Goal: Task Accomplishment & Management: Manage account settings

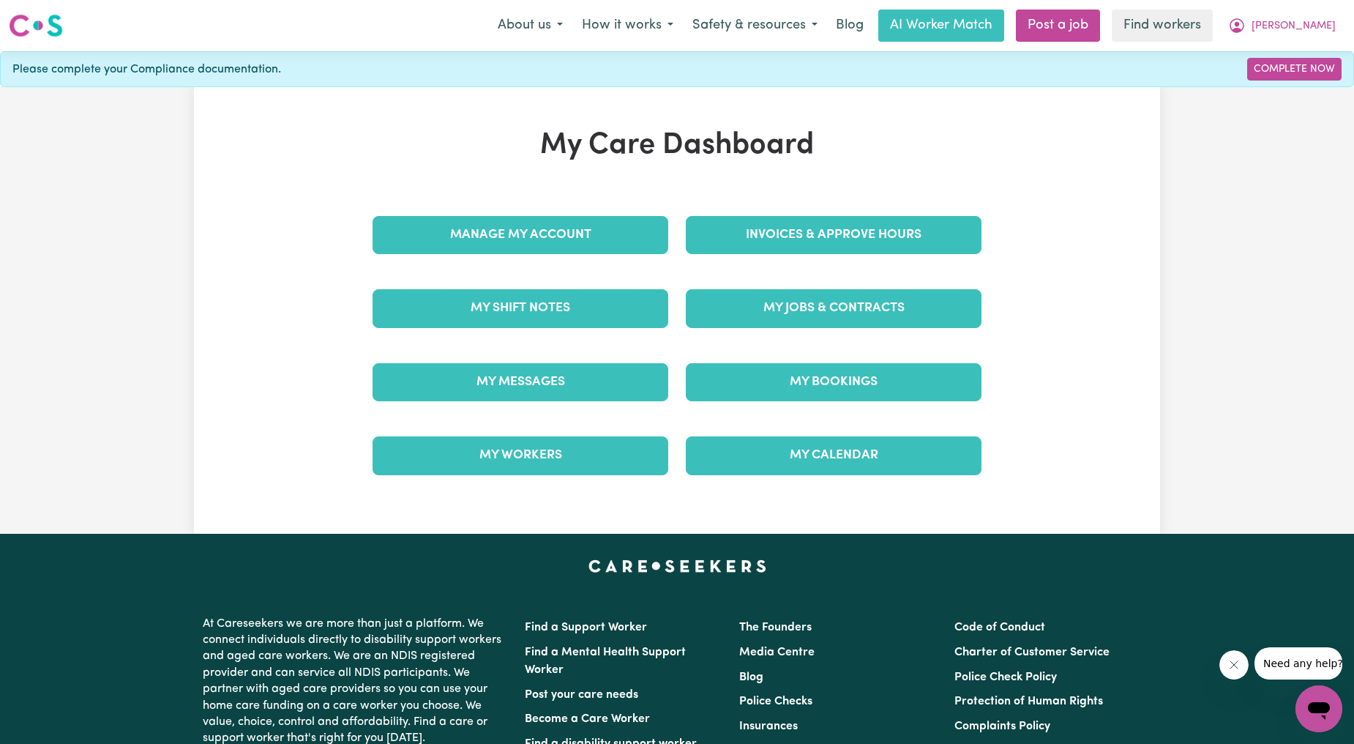
click at [761, 217] on link "Invoices & Approve Hours" at bounding box center [834, 235] width 296 height 38
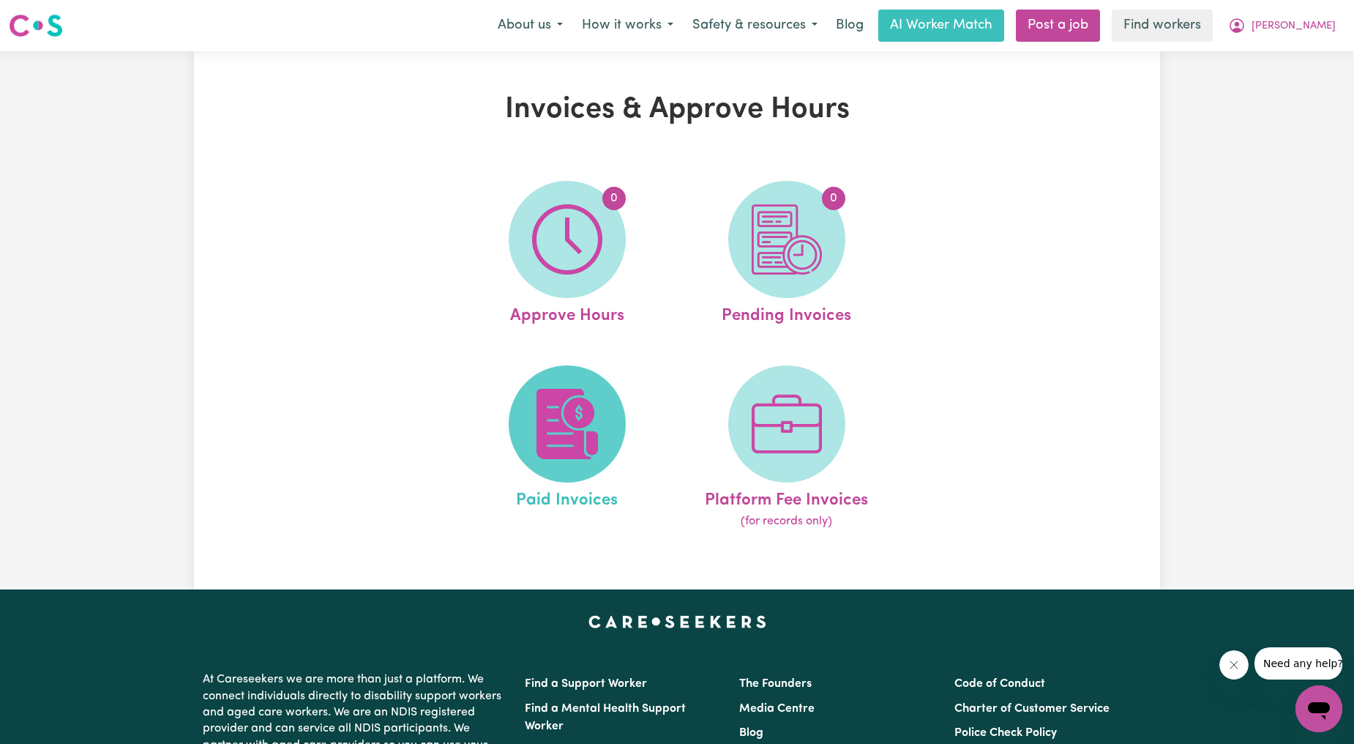
click at [568, 391] on img at bounding box center [567, 424] width 70 height 70
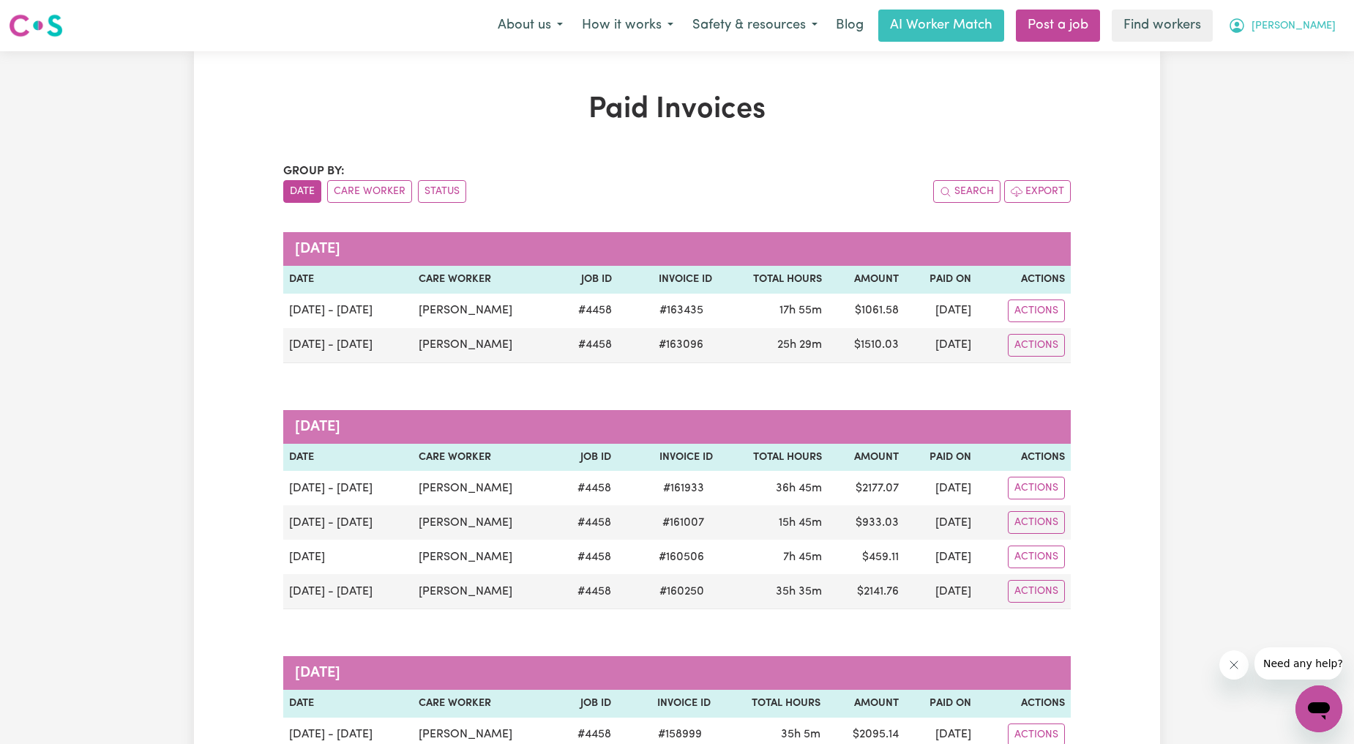
click at [1244, 31] on icon "My Account" at bounding box center [1237, 25] width 15 height 15
click at [1266, 75] on link "Logout" at bounding box center [1287, 84] width 116 height 28
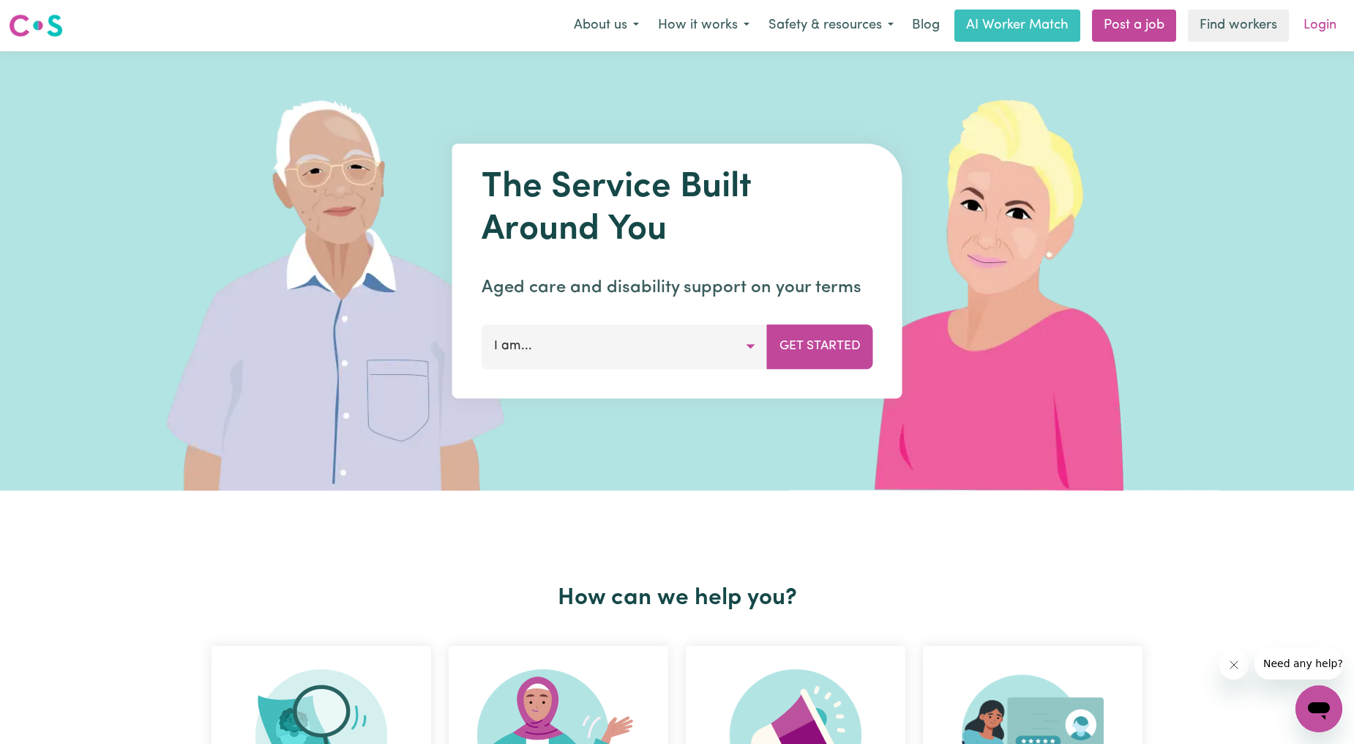
click at [1309, 26] on link "Login" at bounding box center [1320, 26] width 51 height 32
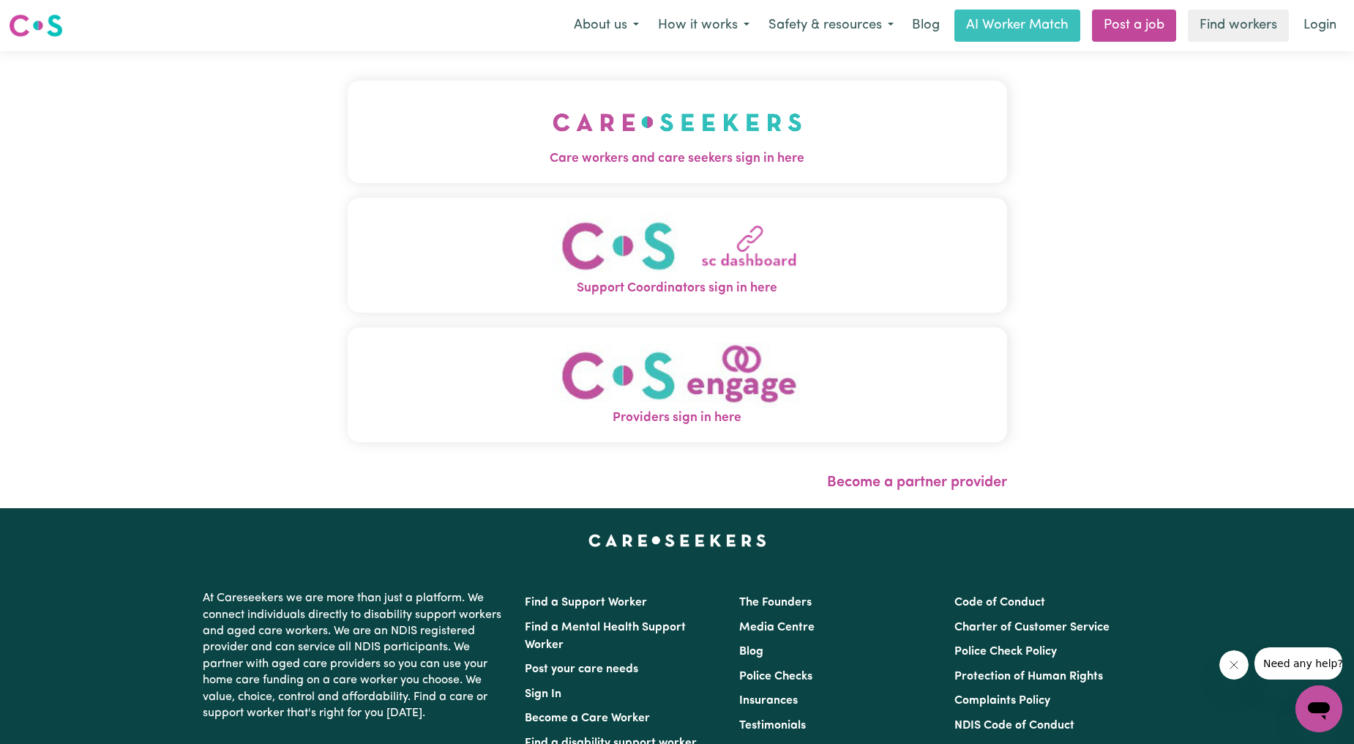
click at [553, 130] on img "Care workers and care seekers sign in here" at bounding box center [678, 122] width 250 height 54
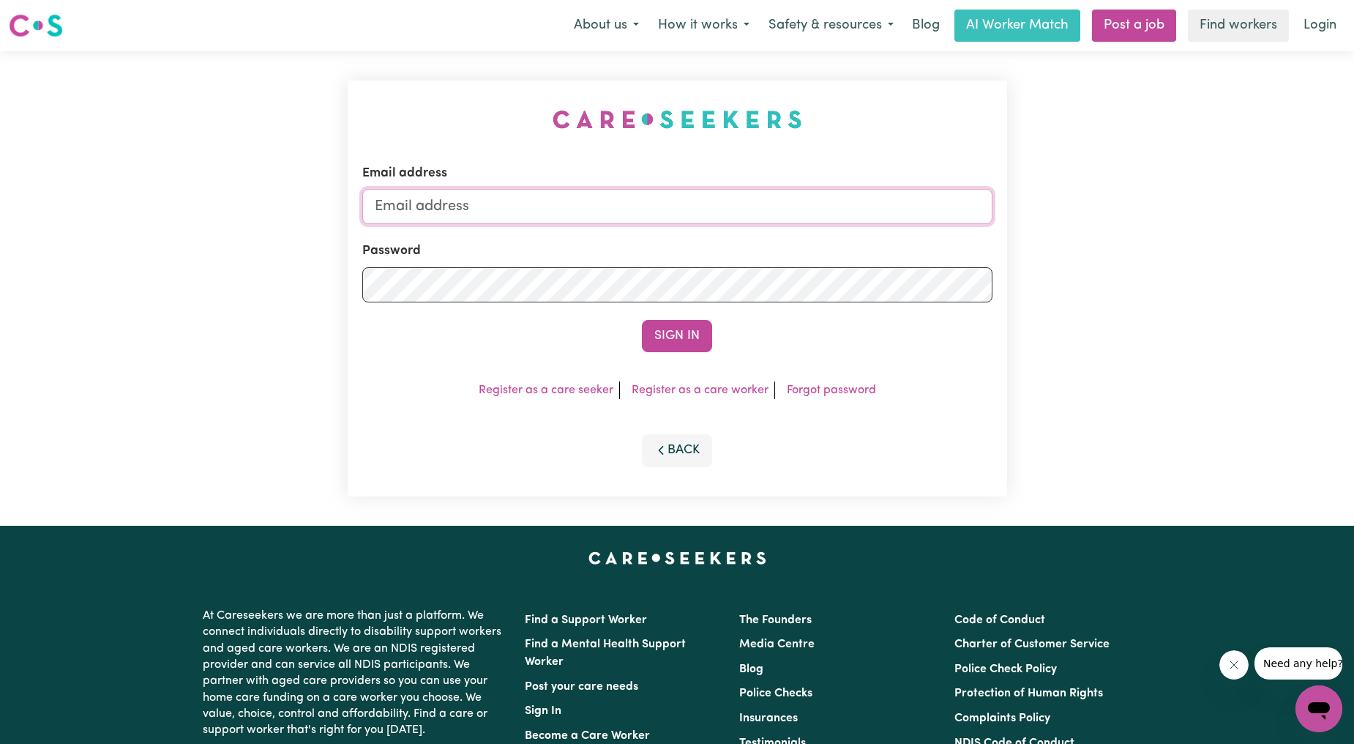
click at [586, 204] on input "Email address" at bounding box center [677, 206] width 630 height 35
drag, startPoint x: 445, startPoint y: 210, endPoint x: 765, endPoint y: 223, distance: 320.1
click at [765, 223] on input "[EMAIL_ADDRESS][PERSON_NAME][DOMAIN_NAME]" at bounding box center [677, 206] width 630 height 35
type input "[EMAIL_ADDRESS][DOMAIN_NAME]"
click at [683, 333] on button "Sign In" at bounding box center [677, 336] width 70 height 32
